Goal: Information Seeking & Learning: Check status

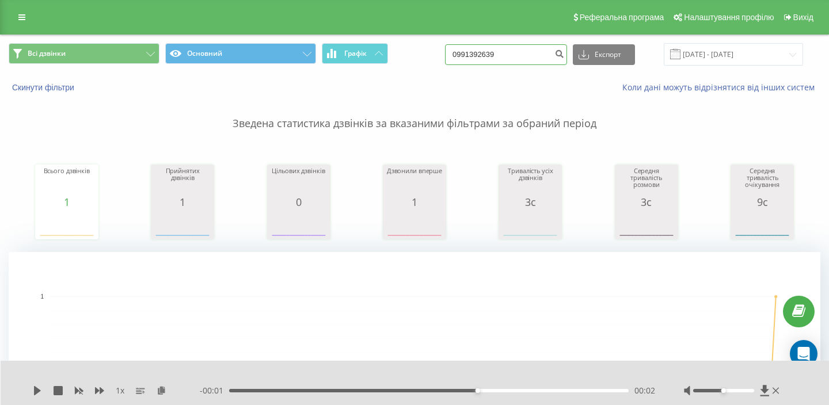
click at [525, 61] on input "0991392639" at bounding box center [506, 54] width 122 height 21
click at [525, 62] on input "0991392639" at bounding box center [506, 54] width 122 height 21
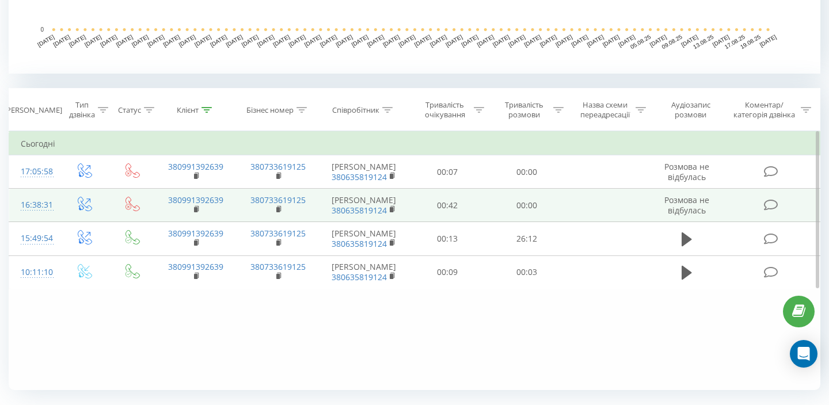
scroll to position [414, 0]
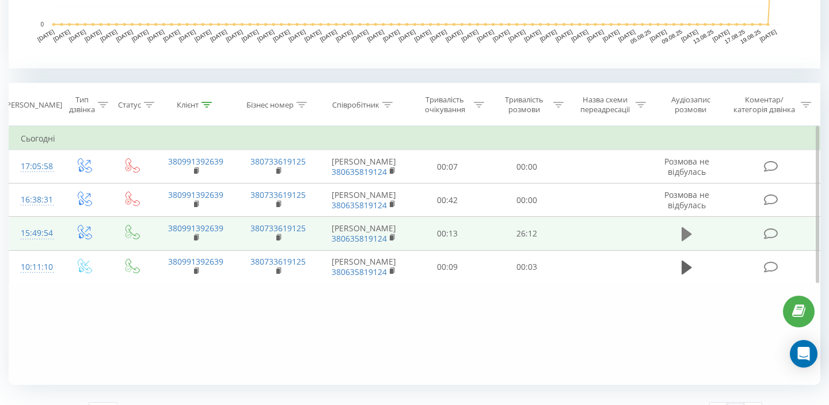
click at [684, 238] on icon at bounding box center [687, 234] width 10 height 14
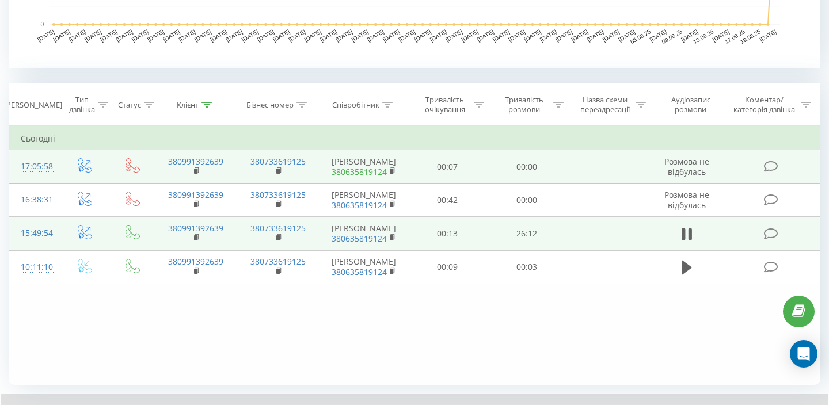
scroll to position [481, 0]
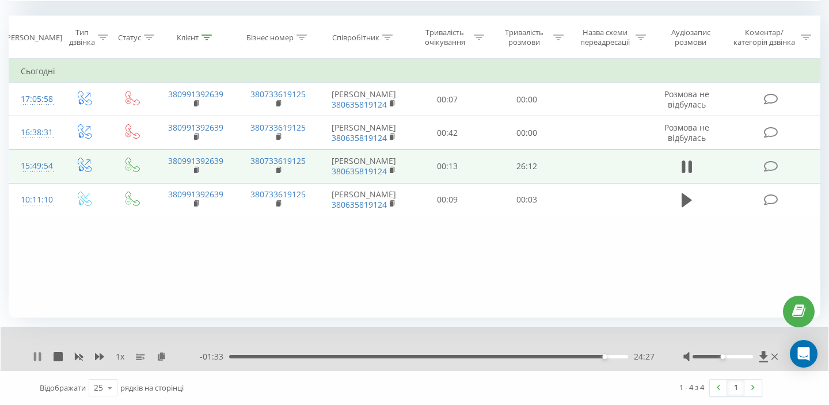
click at [39, 358] on icon at bounding box center [40, 356] width 2 height 9
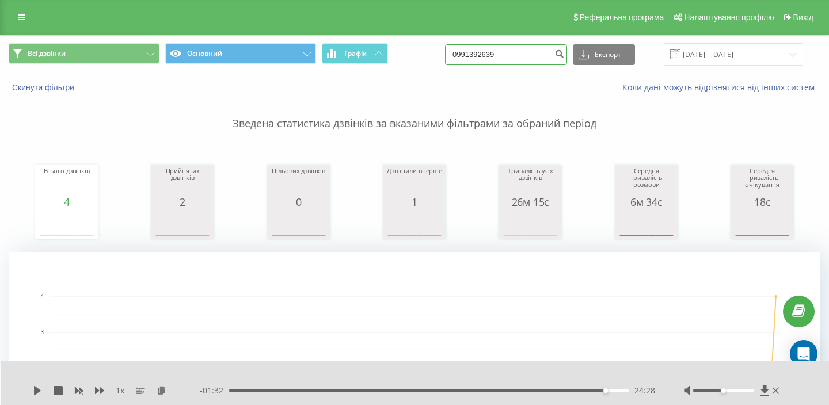
click at [489, 55] on input "0991392639" at bounding box center [506, 54] width 122 height 21
paste input "30503117"
type input "0930503117"
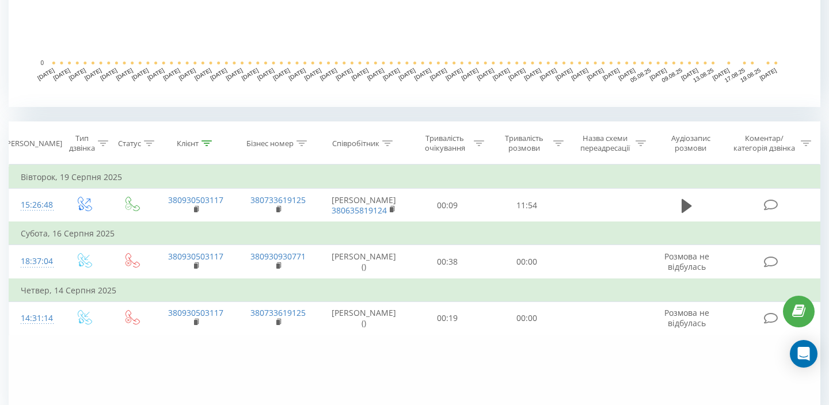
scroll to position [374, 0]
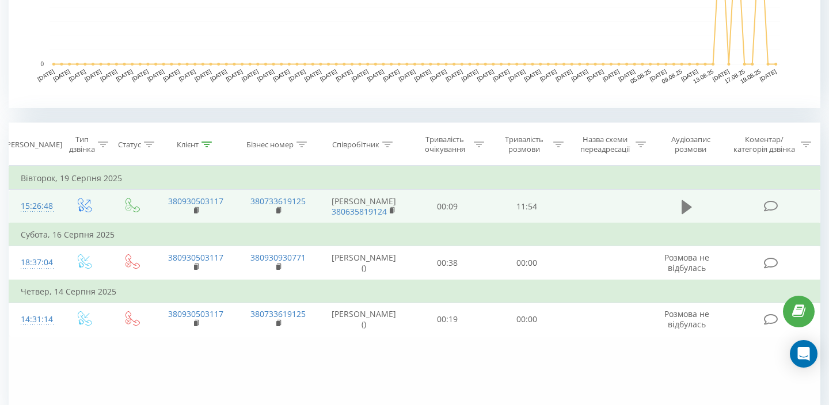
click at [684, 211] on icon at bounding box center [687, 207] width 10 height 14
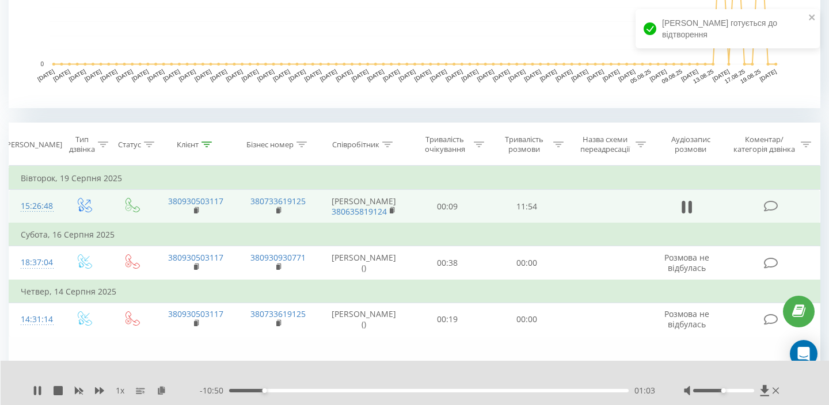
click at [26, 394] on div "1 x - 10:50 01:03 01:03" at bounding box center [415, 383] width 829 height 44
click at [36, 393] on icon at bounding box center [35, 390] width 2 height 9
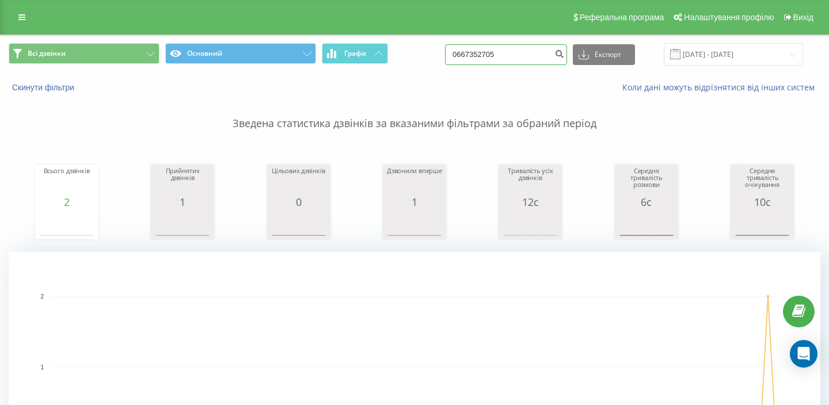
click at [504, 60] on input "0667352705" at bounding box center [506, 54] width 122 height 21
click at [504, 61] on input "0667352705" at bounding box center [506, 54] width 122 height 21
paste input "75673536"
type input "0675673536"
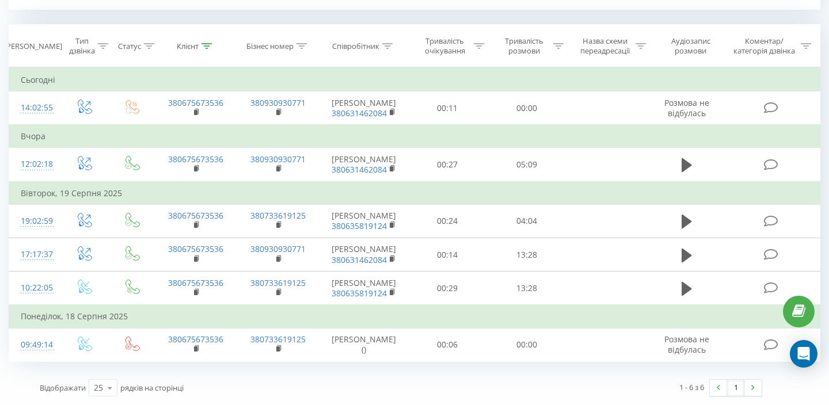
scroll to position [499, 0]
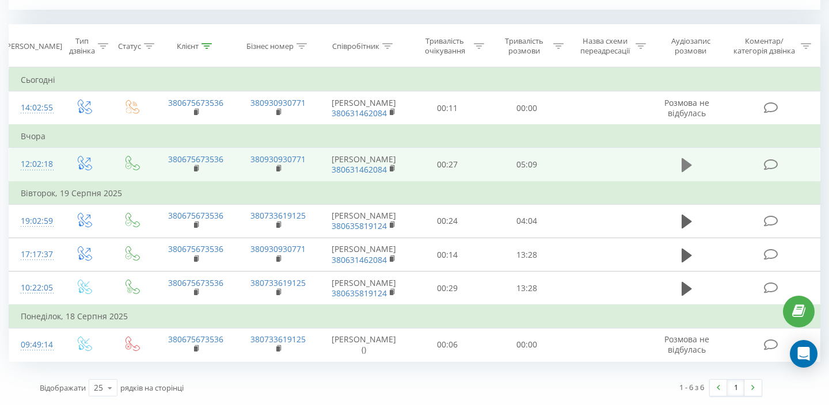
click at [681, 157] on button at bounding box center [686, 165] width 17 height 17
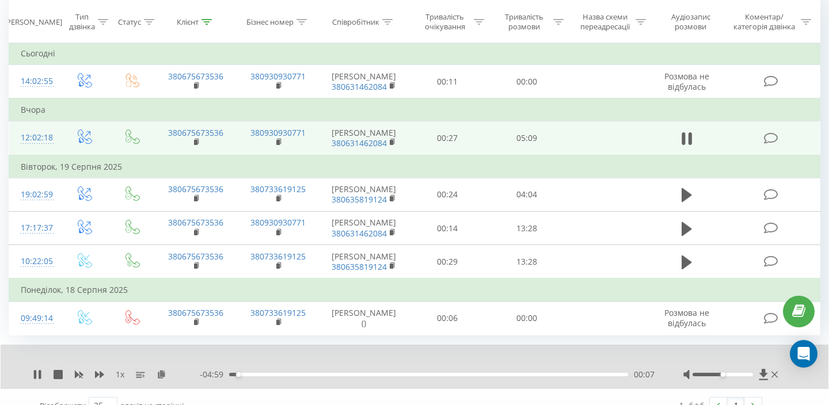
click at [245, 377] on div "00:07" at bounding box center [428, 374] width 399 height 3
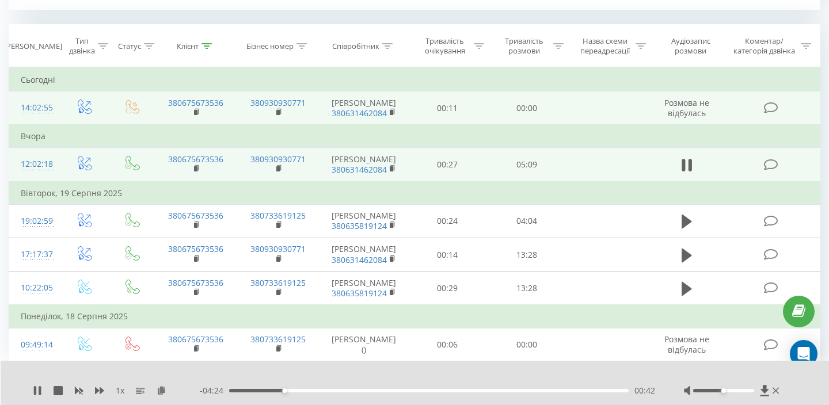
scroll to position [0, 0]
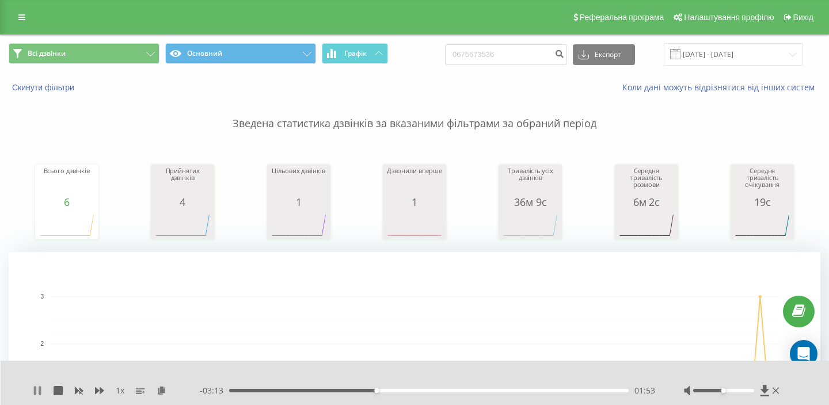
click at [33, 386] on icon at bounding box center [37, 390] width 9 height 9
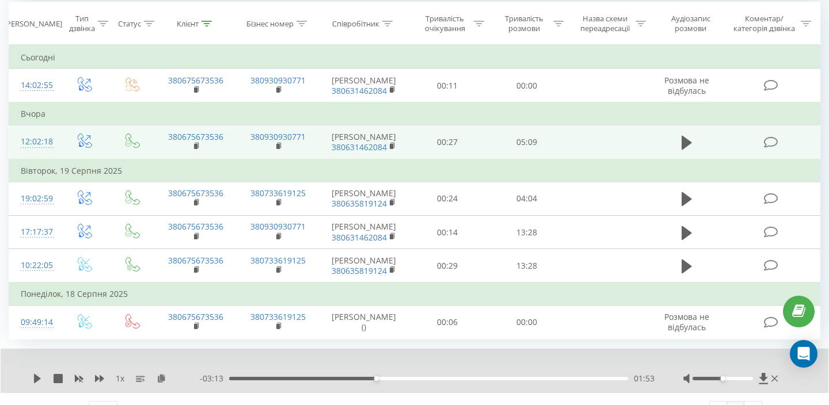
scroll to position [495, 0]
